Goal: Communication & Community: Answer question/provide support

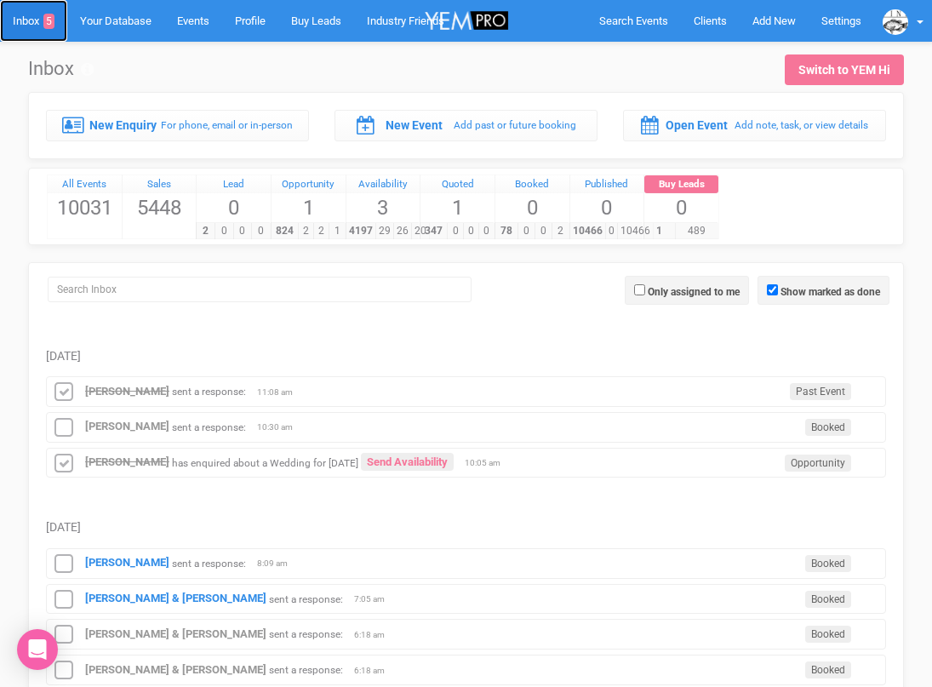
click at [28, 16] on link "Inbox 5" at bounding box center [33, 21] width 67 height 42
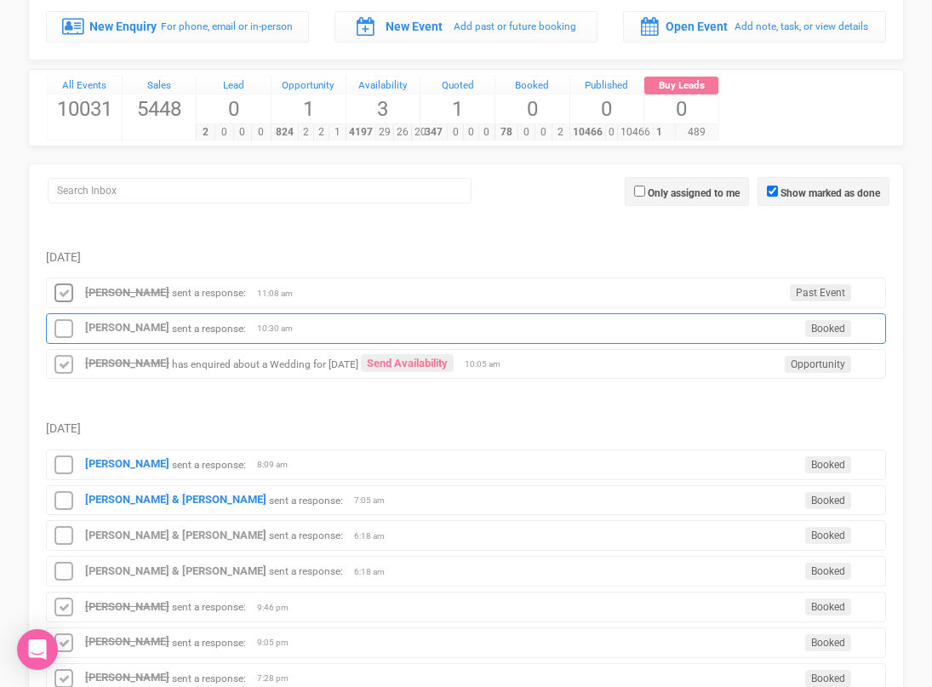
scroll to position [107, 0]
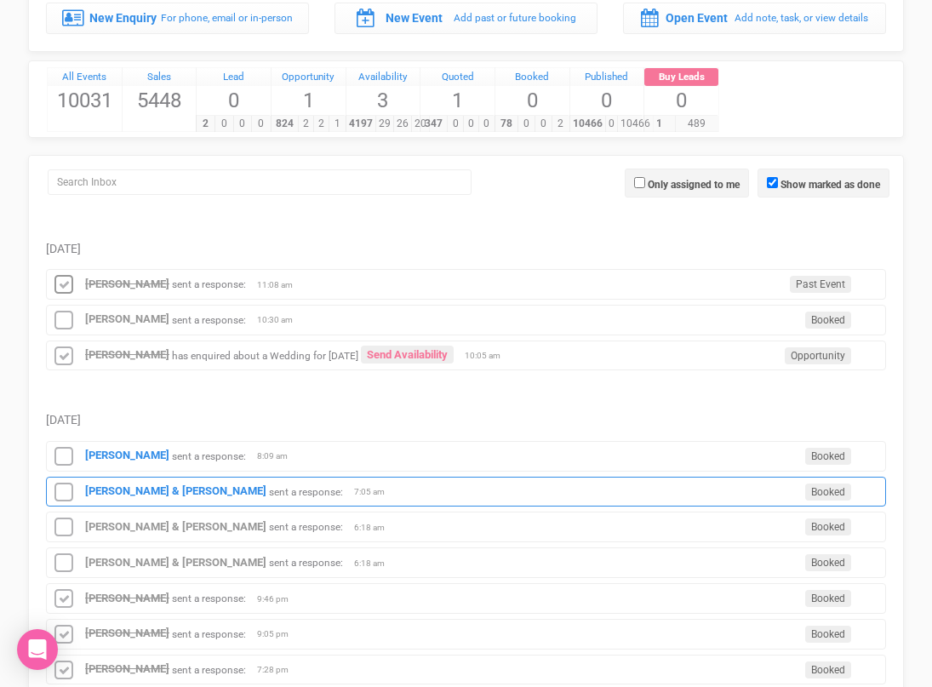
click at [111, 498] on div "[PERSON_NAME] & [PERSON_NAME] sent a response: Booked 7:05 am" at bounding box center [466, 491] width 840 height 31
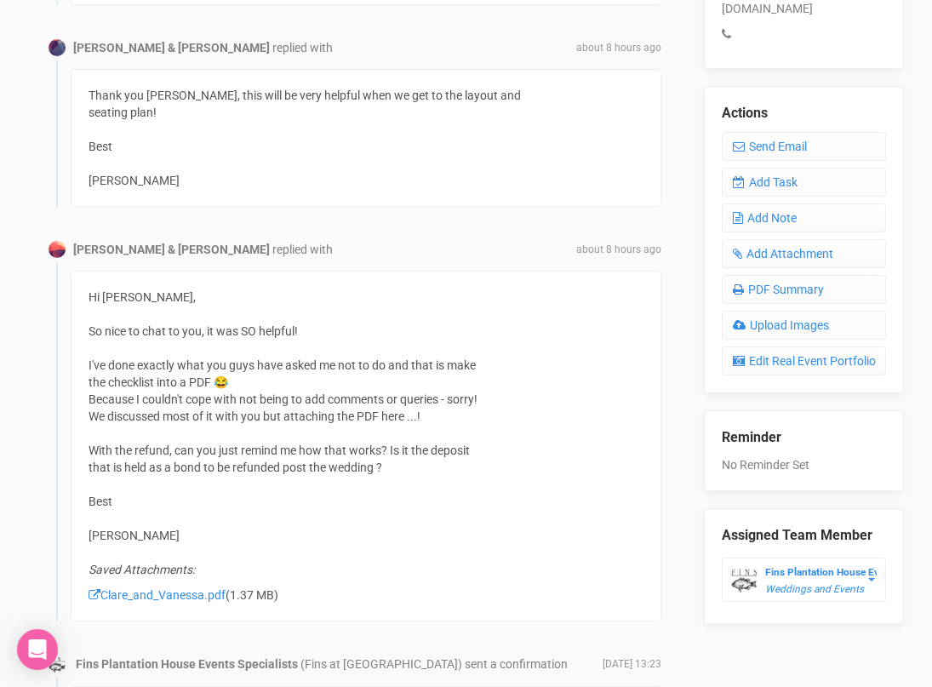
scroll to position [711, 0]
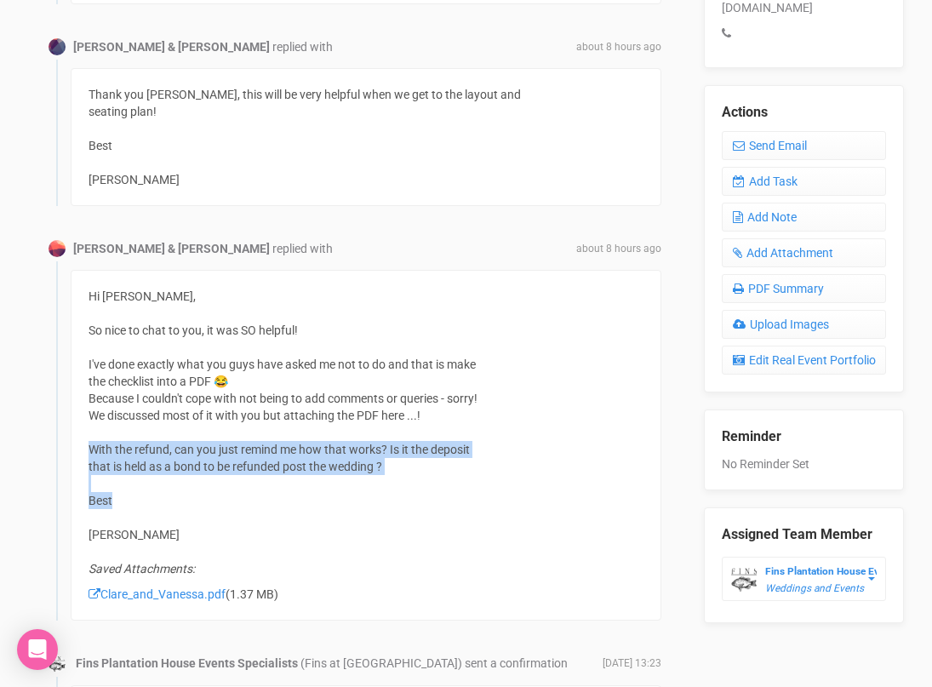
drag, startPoint x: 119, startPoint y: 494, endPoint x: 89, endPoint y: 454, distance: 49.9
click at [89, 454] on div "Hi [PERSON_NAME], So nice to chat to you, it was SO helpful! I've done exactly …" at bounding box center [366, 445] width 590 height 350
copy div "With the refund, can you just remind me how that works? Is it the deposit that …"
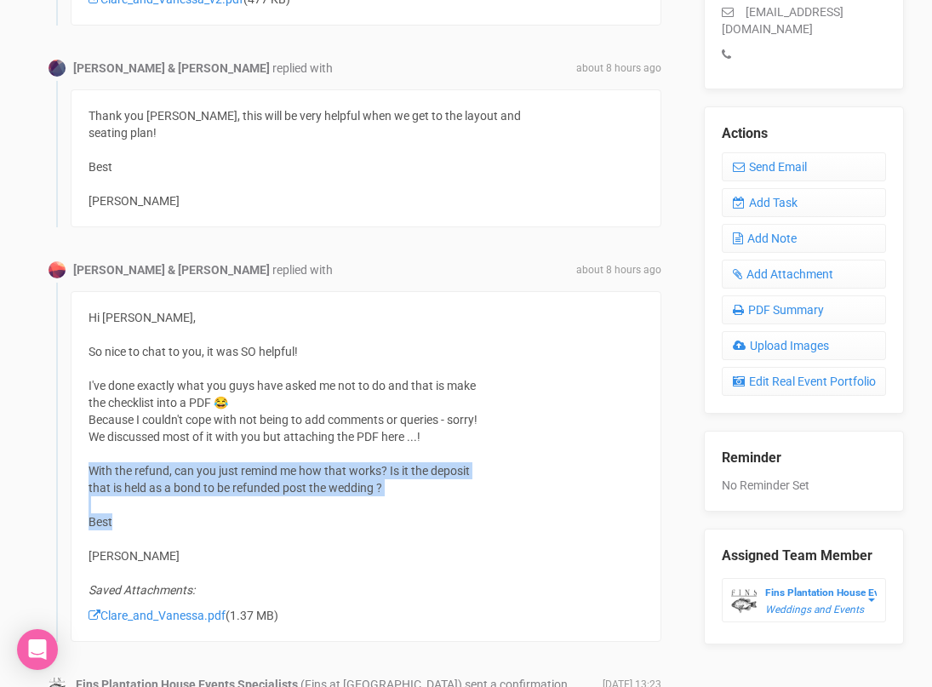
scroll to position [664, 0]
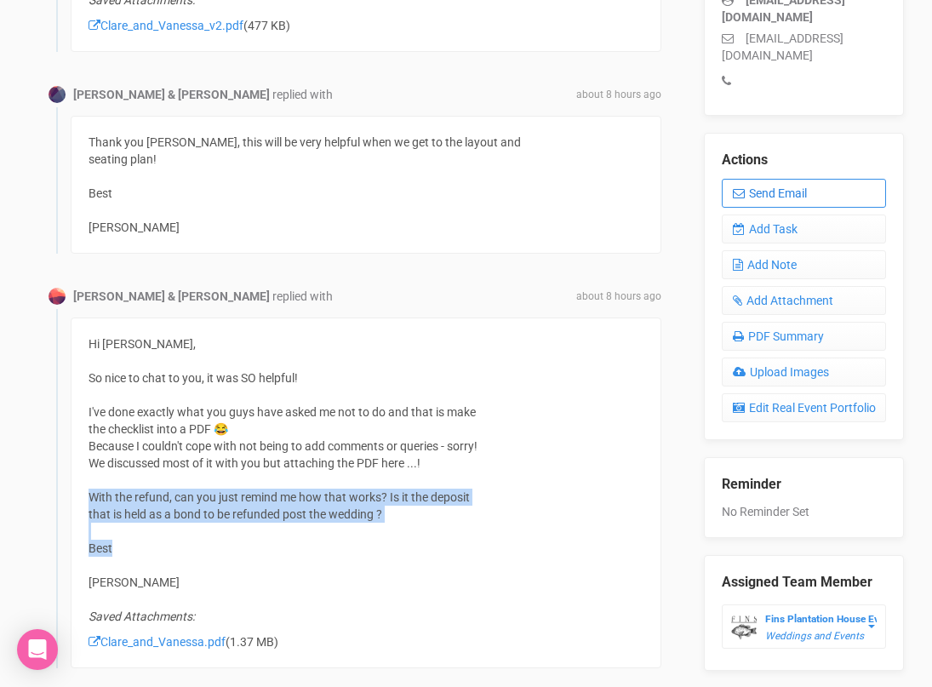
click at [736, 187] on icon at bounding box center [738, 193] width 12 height 12
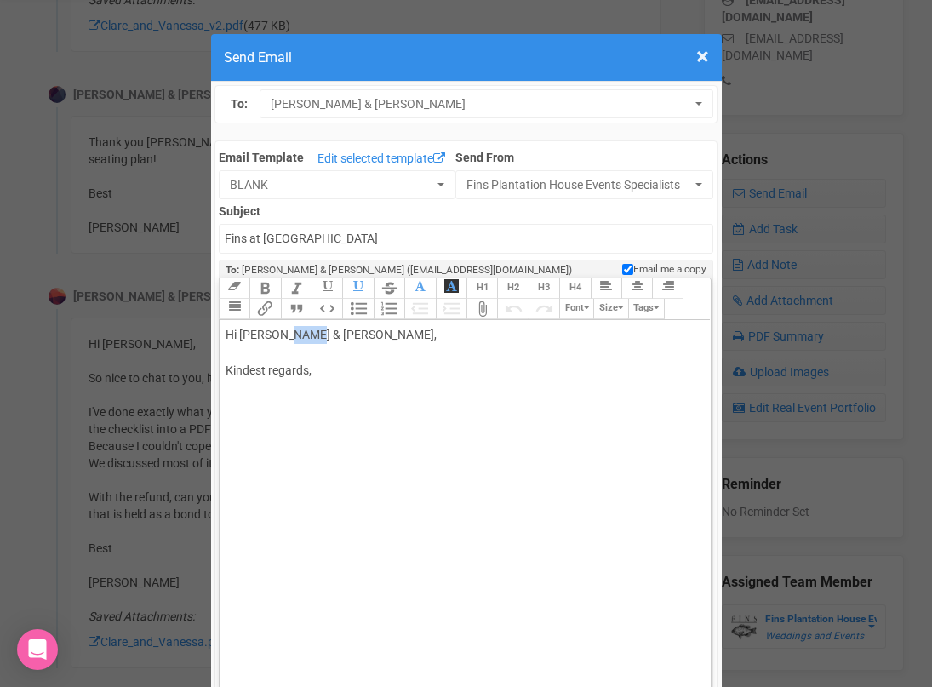
drag, startPoint x: 288, startPoint y: 332, endPoint x: 310, endPoint y: 330, distance: 21.3
click at [310, 331] on div "Hi [PERSON_NAME] & [PERSON_NAME], Kindest regards," at bounding box center [461, 370] width 473 height 89
click at [312, 357] on div "Hi [PERSON_NAME] & [PERSON_NAME], Kindest regards," at bounding box center [461, 370] width 473 height 89
paste trix-editor "span style="background-color: rgb(255, 255, 255); font-family: Roboto, Helvetic…"
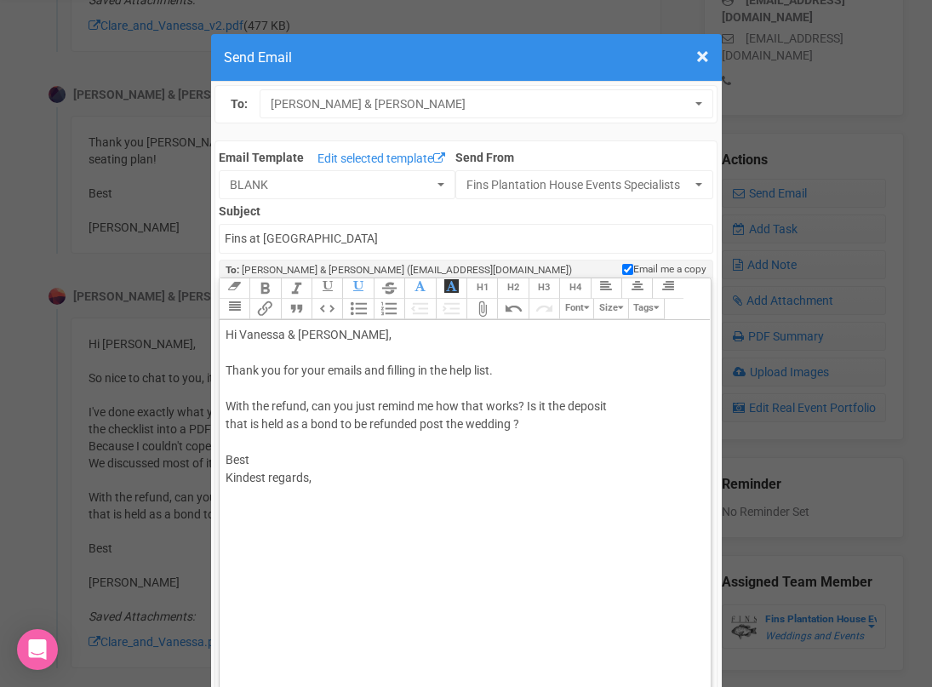
click at [310, 404] on span "With the refund, can you just remind me how that works? Is it the deposit" at bounding box center [415, 406] width 381 height 14
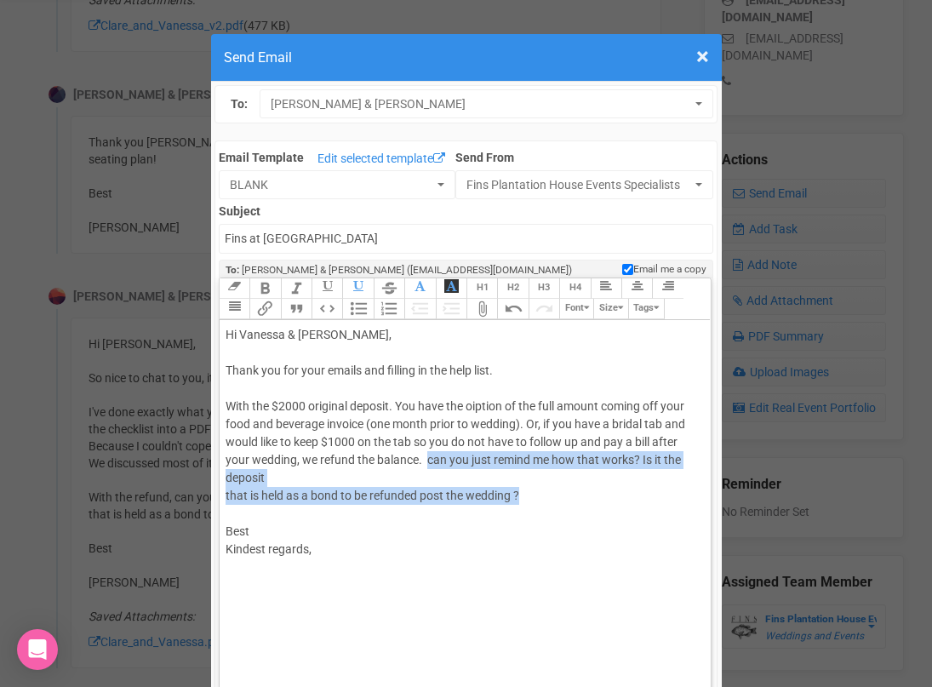
drag, startPoint x: 521, startPoint y: 493, endPoint x: 427, endPoint y: 464, distance: 98.8
click at [427, 464] on div "Hi [PERSON_NAME] & [PERSON_NAME], Thank you for your emails and filling in the …" at bounding box center [461, 460] width 473 height 268
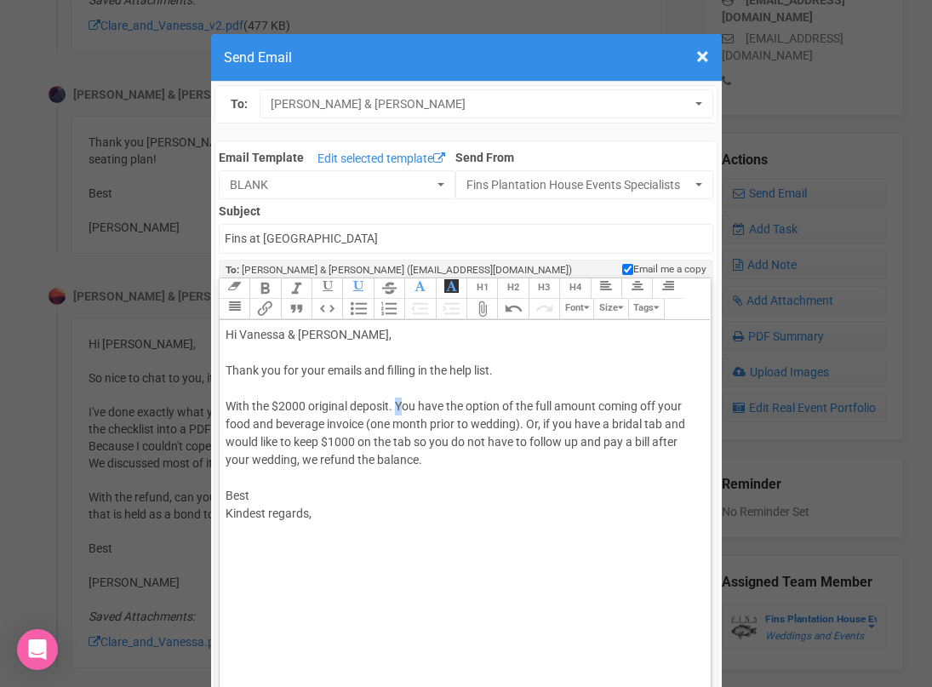
click at [402, 404] on span "With the $2000 original deposit. You have the option of the full amount coming …" at bounding box center [454, 432] width 459 height 67
click at [402, 405] on span "With the $2000 original deposit. You have the option of the full amount coming …" at bounding box center [454, 432] width 459 height 67
click at [543, 419] on span "With the $2000 original deposit. You have the option of the full amount coming …" at bounding box center [454, 432] width 459 height 67
drag, startPoint x: 329, startPoint y: 442, endPoint x: 265, endPoint y: 439, distance: 63.9
click at [264, 440] on span "With the $2000 original deposit. You have the option of the full amount coming …" at bounding box center [460, 432] width 470 height 67
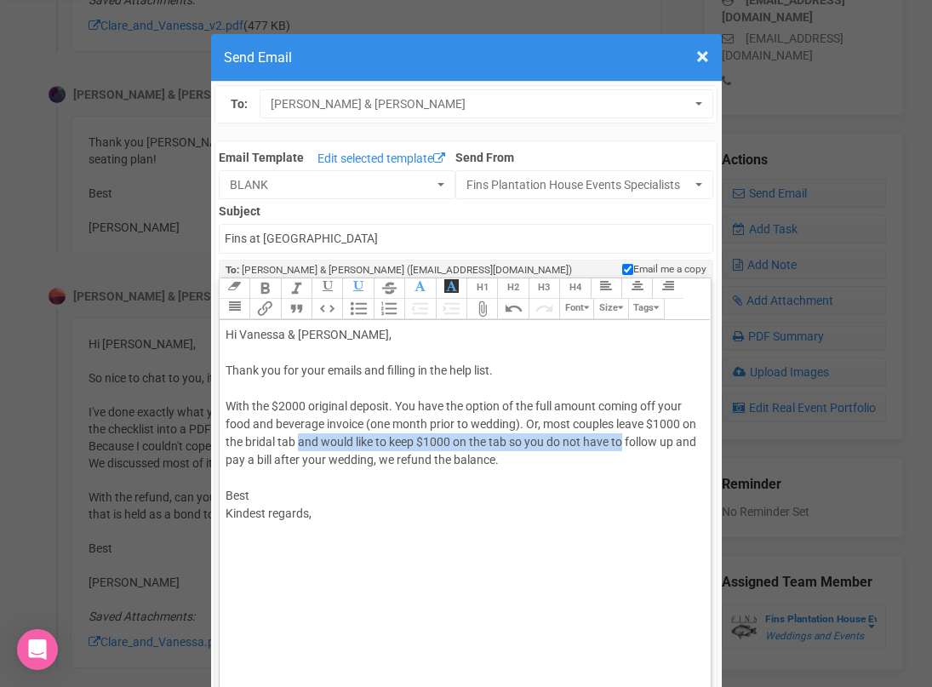
drag, startPoint x: 641, startPoint y: 443, endPoint x: 316, endPoint y: 439, distance: 324.1
click at [316, 439] on span "With the $2000 original deposit. You have the option of the full amount coming …" at bounding box center [460, 432] width 470 height 67
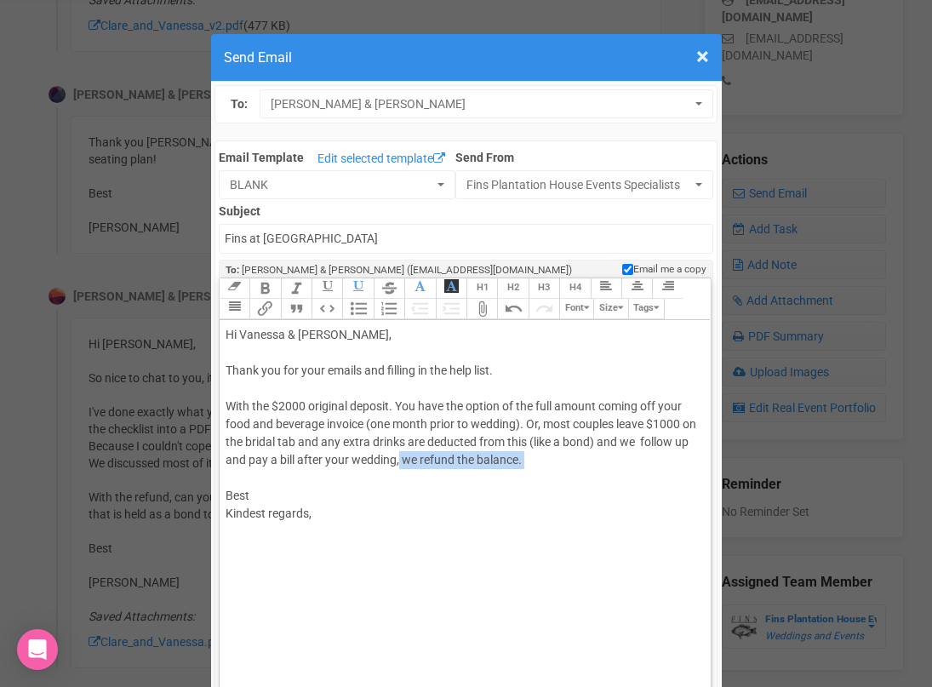
drag, startPoint x: 415, startPoint y: 463, endPoint x: 219, endPoint y: 470, distance: 196.6
click at [219, 470] on trix-editor "Hi [PERSON_NAME] & [PERSON_NAME], Thank you for your emails and filling in the …" at bounding box center [464, 526] width 491 height 412
click at [412, 462] on span "With the $2000 original deposit. You have the option of the full amount coming …" at bounding box center [460, 432] width 470 height 67
drag, startPoint x: 414, startPoint y: 462, endPoint x: 223, endPoint y: 468, distance: 191.5
click at [224, 468] on trix-editor "Hi [PERSON_NAME] & [PERSON_NAME], Thank you for your emails and filling in the …" at bounding box center [464, 526] width 491 height 412
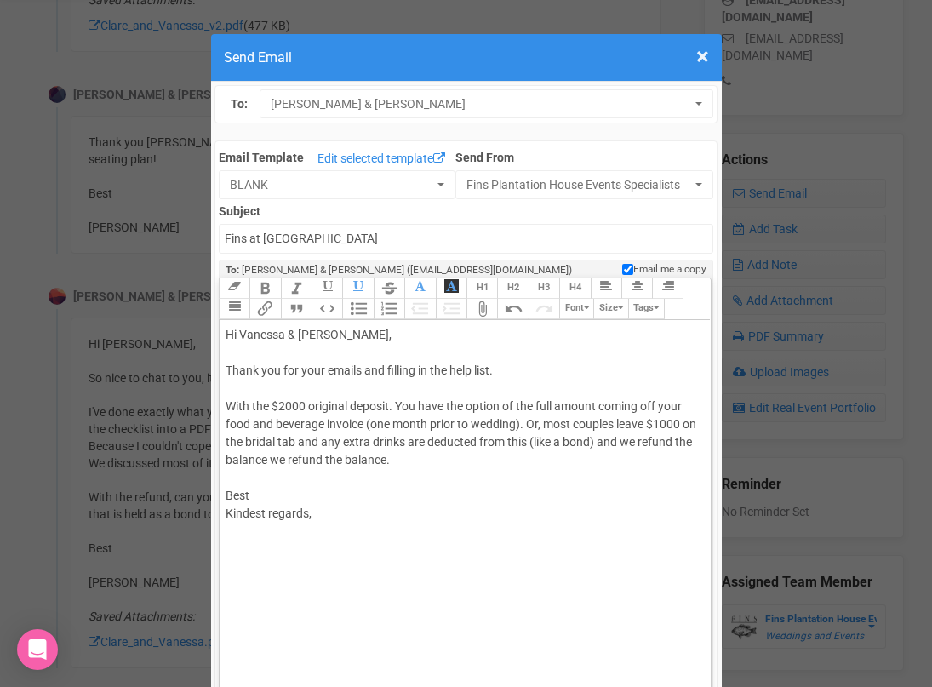
drag, startPoint x: 417, startPoint y: 460, endPoint x: 291, endPoint y: 463, distance: 125.9
click at [291, 463] on div "Hi [PERSON_NAME] & [PERSON_NAME], Thank you for your emails and filling in the …" at bounding box center [461, 442] width 473 height 232
click at [282, 482] on div "Hi [PERSON_NAME] & [PERSON_NAME], Thank you for your emails and filling in the …" at bounding box center [461, 442] width 473 height 232
type trix-editor "<div>Hi [PERSON_NAME] &amp; [PERSON_NAME],<br><br>Thank you for your emails and…"
